Goal: Task Accomplishment & Management: Use online tool/utility

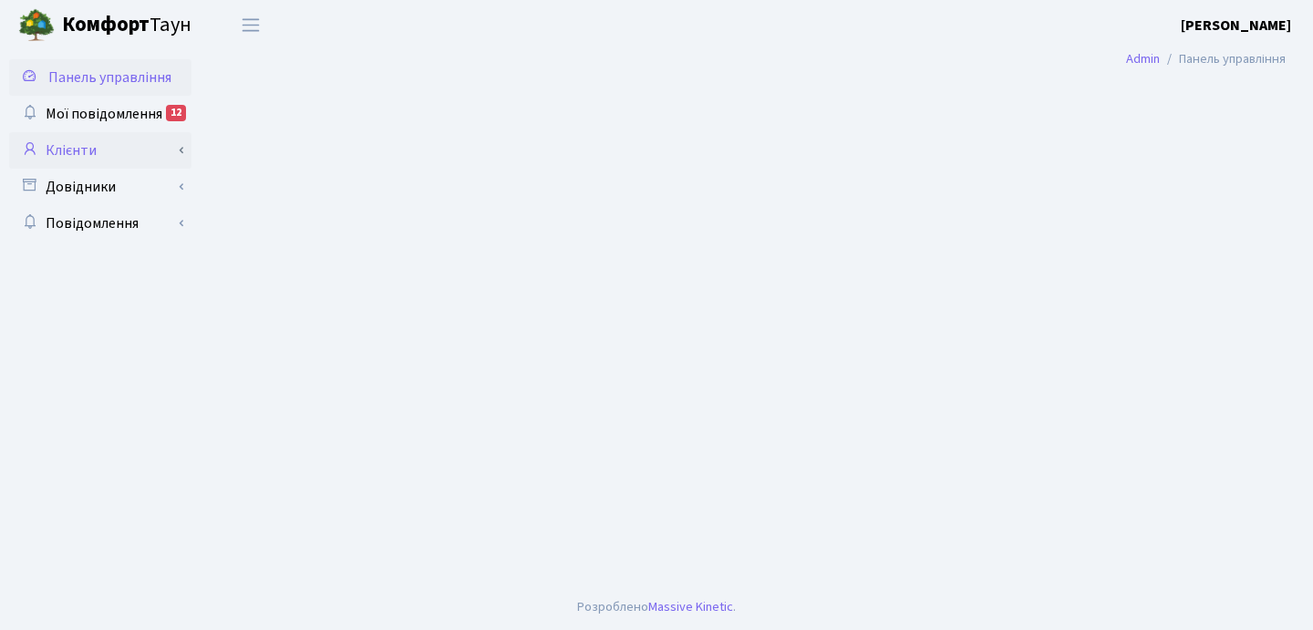
click at [83, 151] on link "Клієнти" at bounding box center [100, 150] width 182 height 36
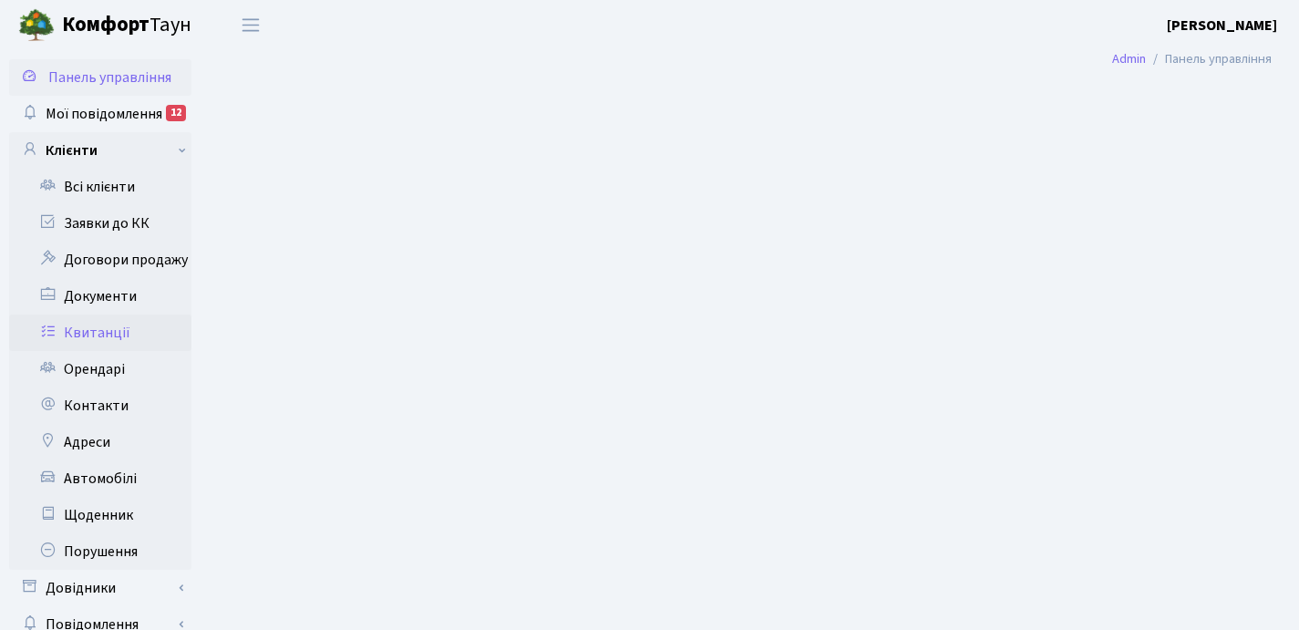
click at [101, 340] on link "Квитанції" at bounding box center [100, 333] width 182 height 36
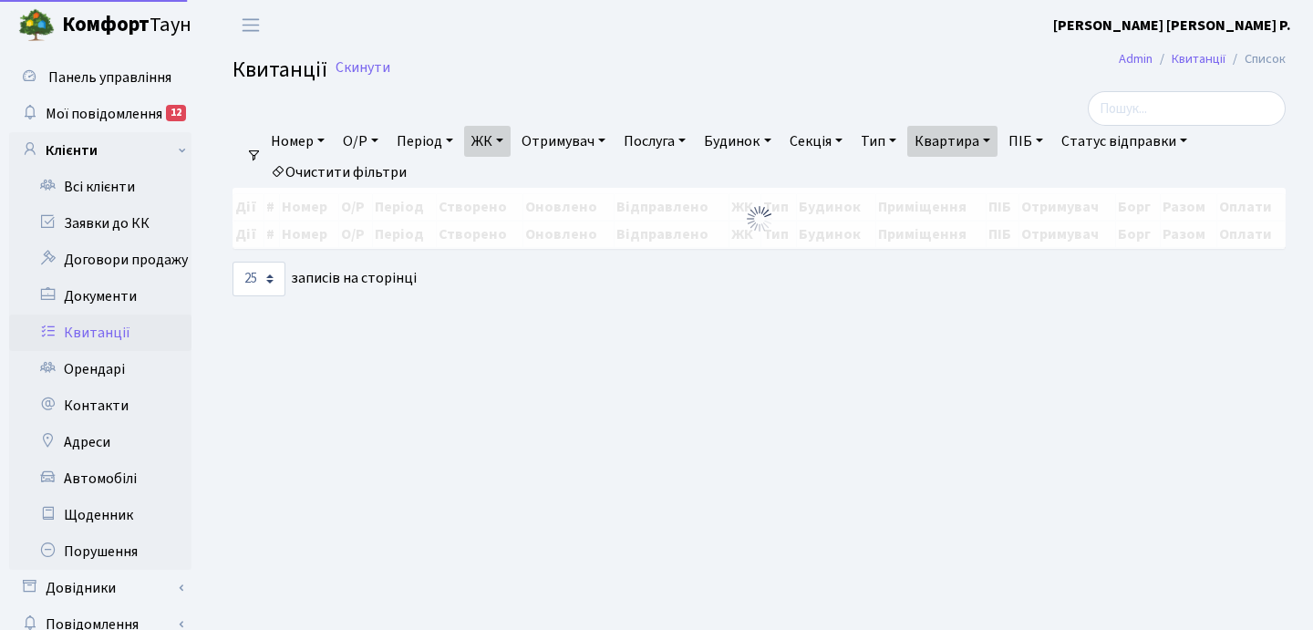
select select "25"
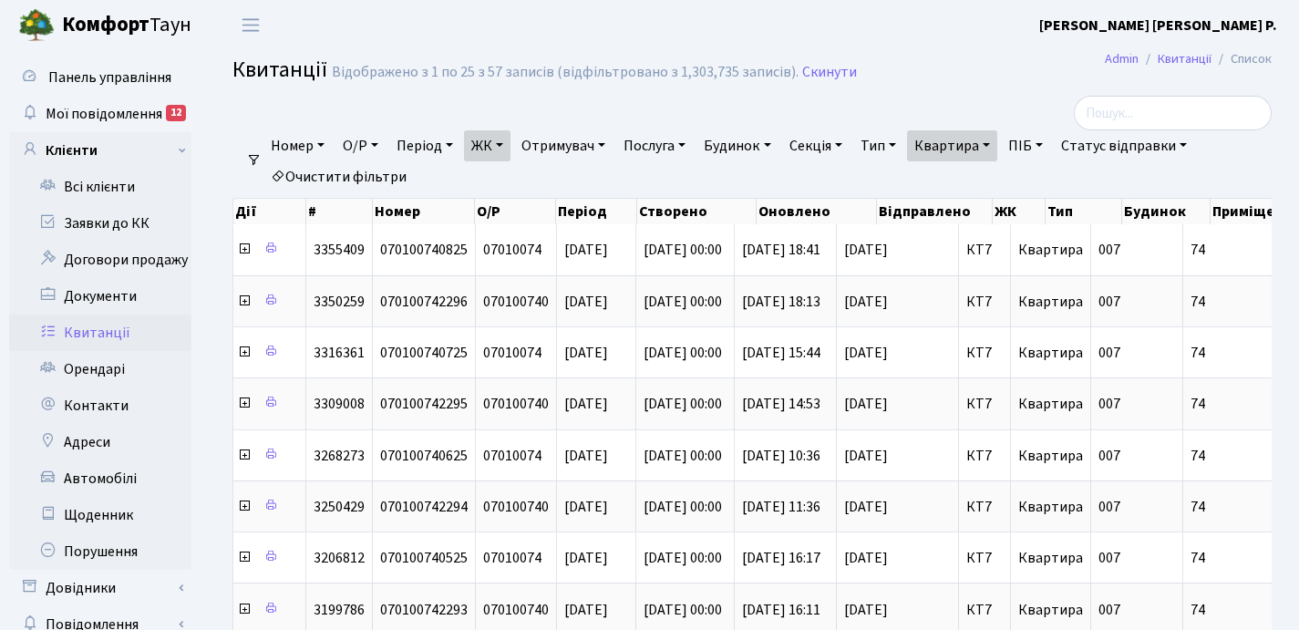
click at [998, 142] on link "Квартира" at bounding box center [952, 145] width 90 height 31
click at [993, 170] on input "74" at bounding box center [961, 181] width 107 height 35
click at [991, 174] on input "74" at bounding box center [961, 181] width 107 height 35
type input "7"
type input "132"
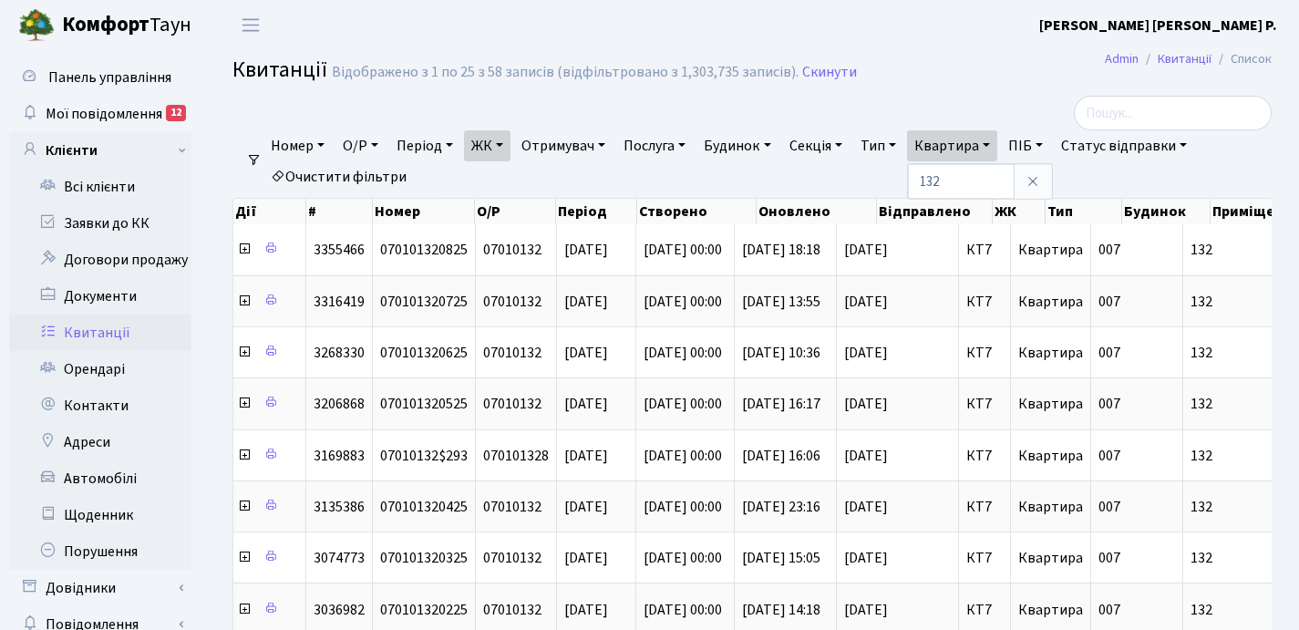
click at [509, 146] on link "ЖК" at bounding box center [487, 145] width 47 height 31
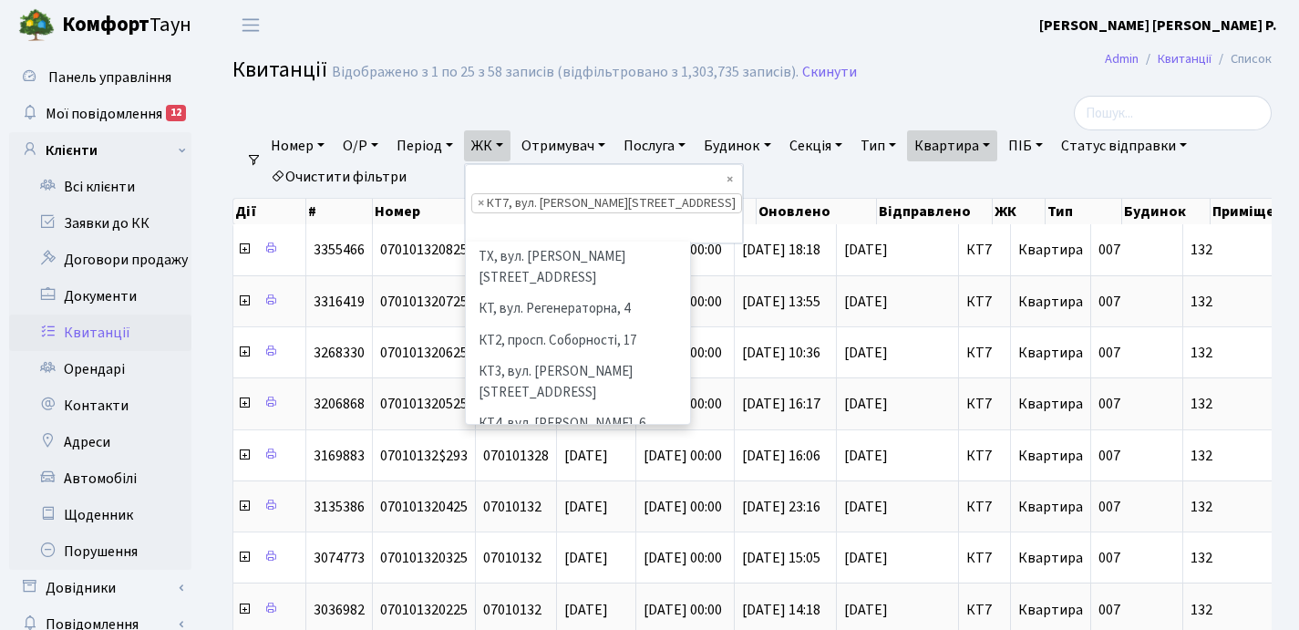
scroll to position [158, 0]
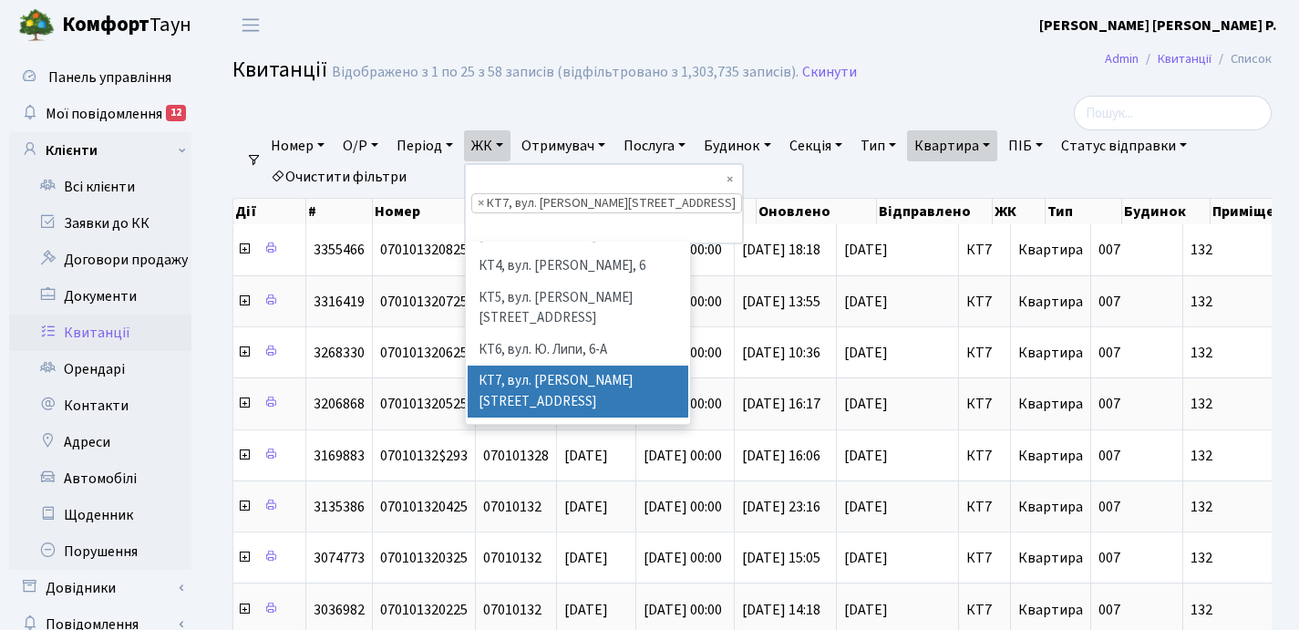
click at [484, 194] on span "×" at bounding box center [481, 203] width 6 height 18
select select
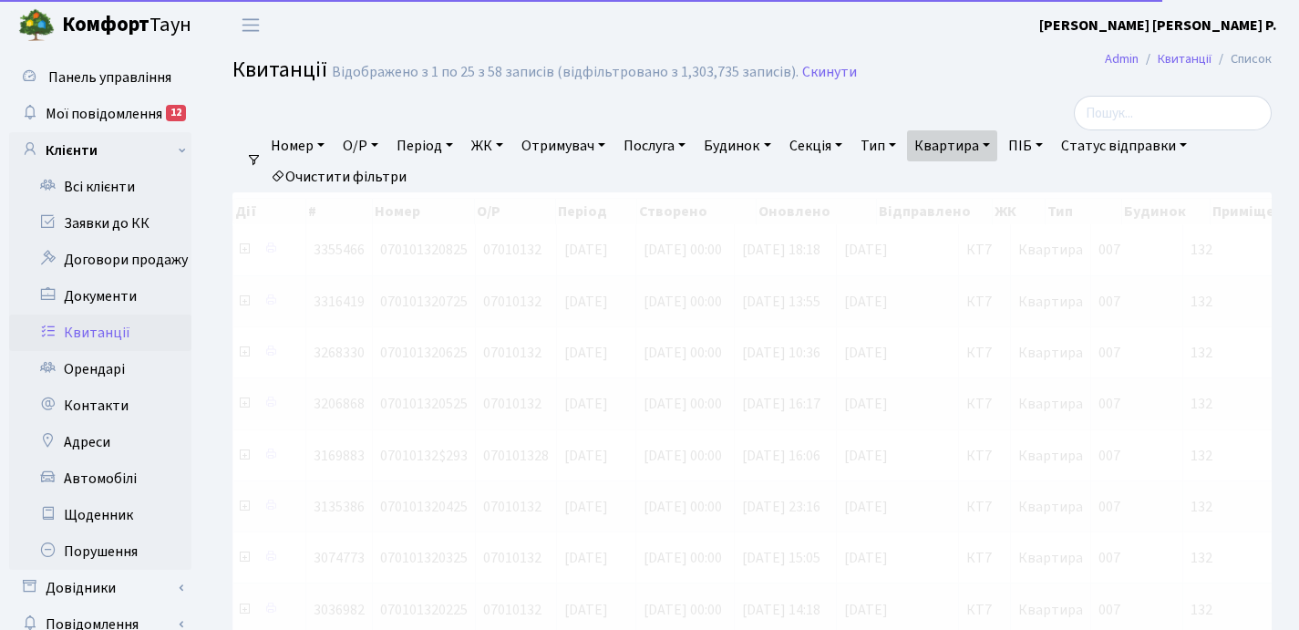
click at [508, 143] on link "ЖК" at bounding box center [487, 145] width 47 height 31
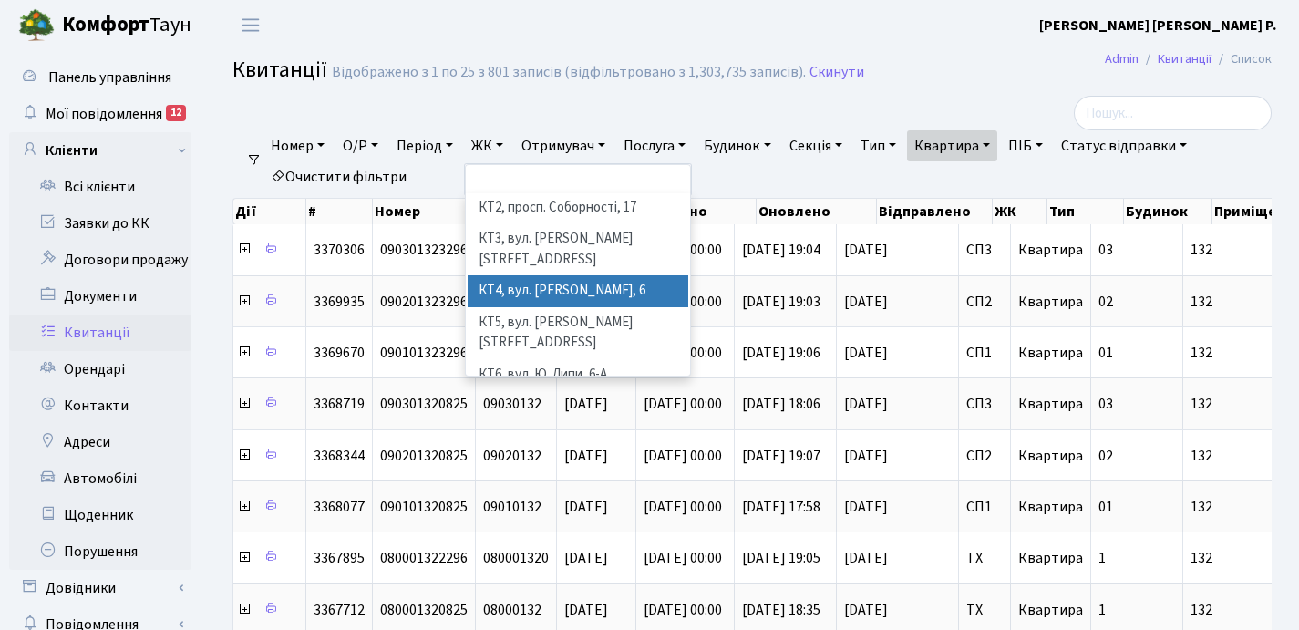
scroll to position [88, 0]
click at [557, 273] on li "КТ4, вул. [PERSON_NAME], 6" at bounding box center [578, 289] width 221 height 32
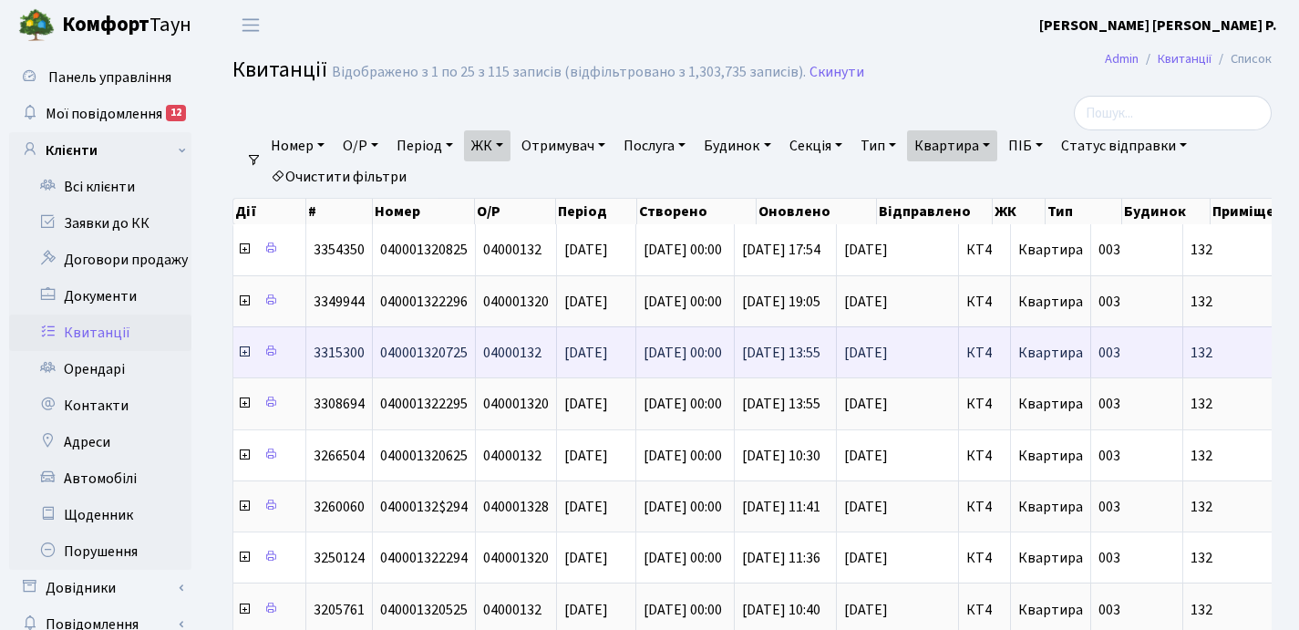
click at [244, 356] on icon at bounding box center [244, 352] width 15 height 15
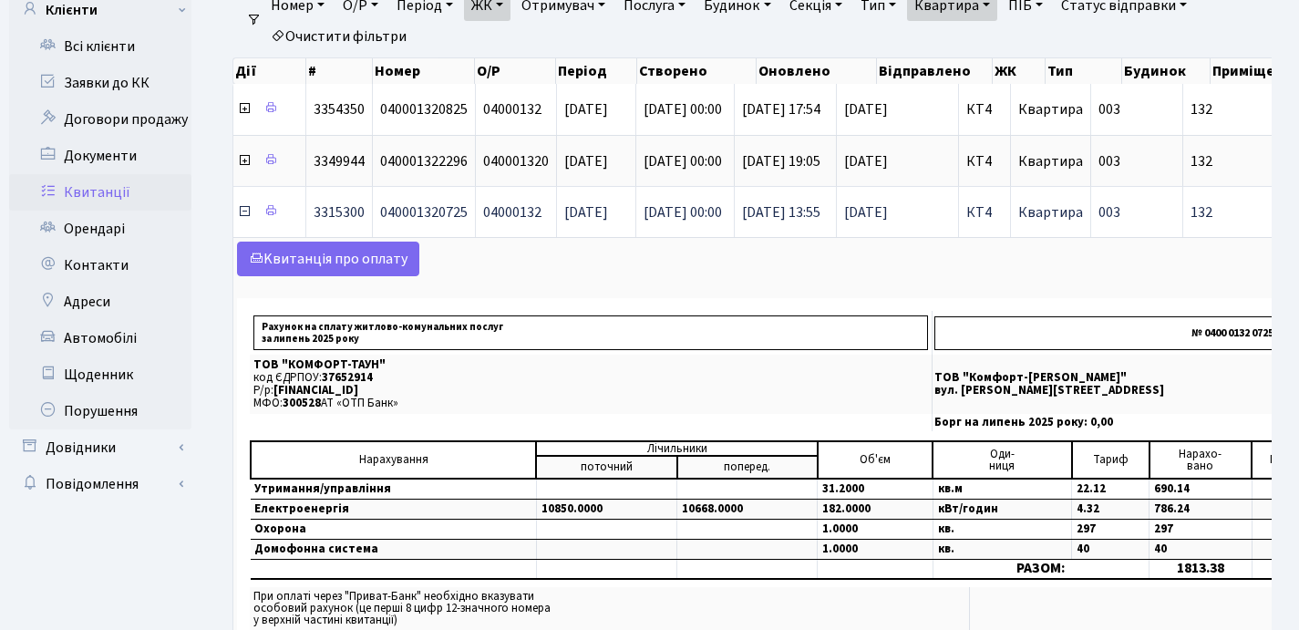
click at [247, 212] on icon at bounding box center [244, 211] width 15 height 15
